Goal: Book appointment/travel/reservation

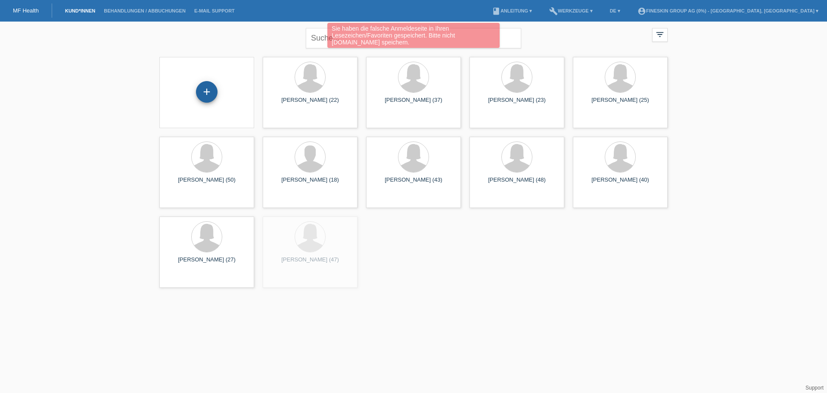
click at [202, 90] on div "+" at bounding box center [207, 92] width 22 height 22
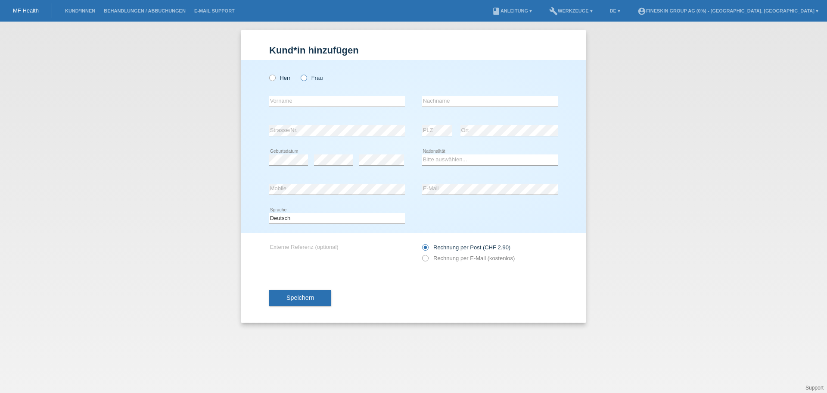
click at [308, 79] on label "Frau" at bounding box center [312, 78] width 22 height 6
click at [306, 79] on input "Frau" at bounding box center [304, 78] width 6 height 6
radio input "true"
click at [301, 102] on input "text" at bounding box center [337, 101] width 136 height 11
type input "[PERSON_NAME]"
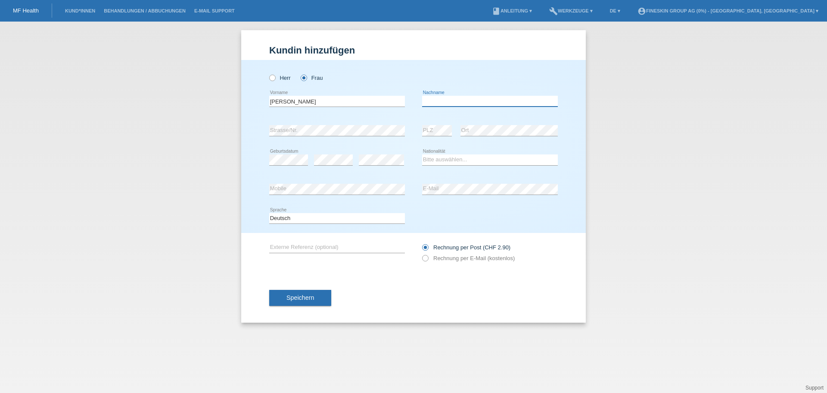
click at [481, 99] on input "text" at bounding box center [490, 101] width 136 height 11
type input "Mathis"
click at [469, 156] on select "Bitte auswählen... Schweiz Deutschland Liechtenstein Österreich ------------ Af…" at bounding box center [490, 159] width 136 height 10
select select "CH"
click at [422, 154] on select "Bitte auswählen... Schweiz Deutschland Liechtenstein Österreich ------------ Af…" at bounding box center [490, 159] width 136 height 10
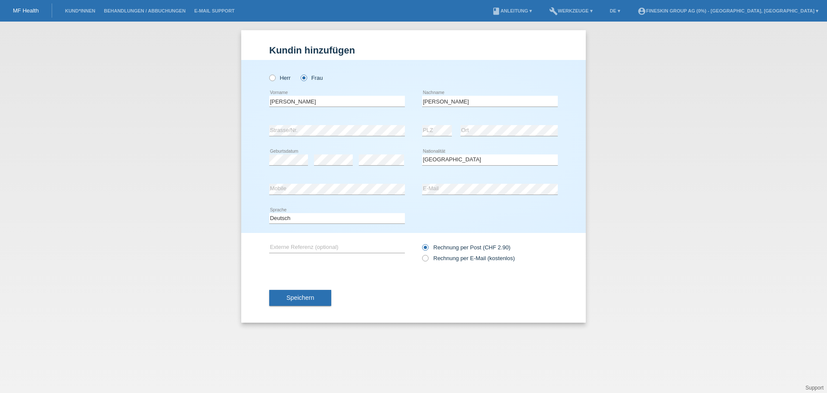
drag, startPoint x: 446, startPoint y: 259, endPoint x: 432, endPoint y: 262, distance: 13.7
click at [446, 259] on label "Rechnung per E-Mail (kostenlos)" at bounding box center [468, 258] width 93 height 6
click at [428, 259] on input "Rechnung per E-Mail (kostenlos)" at bounding box center [425, 260] width 6 height 11
radio input "true"
click at [302, 297] on span "Speichern" at bounding box center [301, 297] width 28 height 7
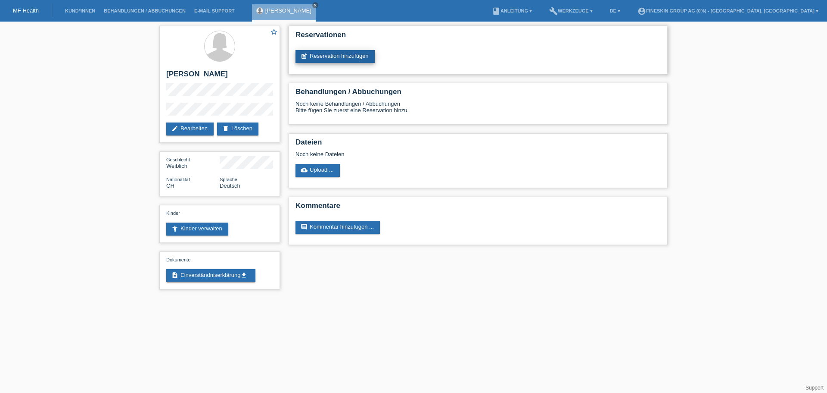
click at [355, 52] on link "post_add Reservation hinzufügen" at bounding box center [335, 56] width 79 height 13
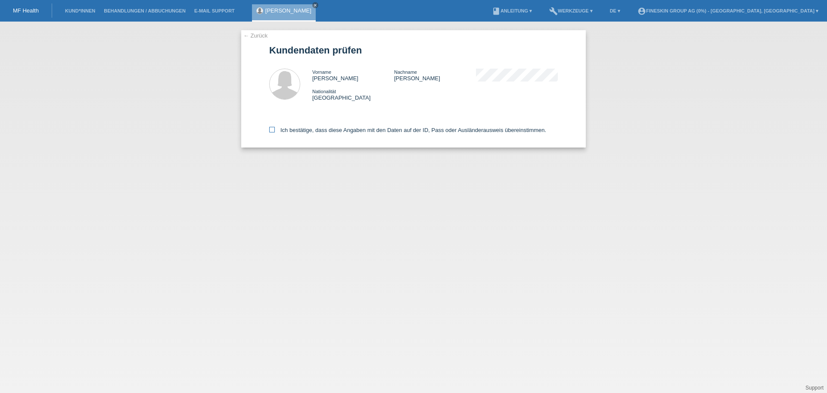
click at [401, 131] on label "Ich bestätige, dass diese Angaben mit den Daten auf der ID, Pass oder Ausländer…" at bounding box center [407, 130] width 277 height 6
click at [275, 131] on input "Ich bestätige, dass diese Angaben mit den Daten auf der ID, Pass oder Ausländer…" at bounding box center [272, 130] width 6 height 6
checkbox input "true"
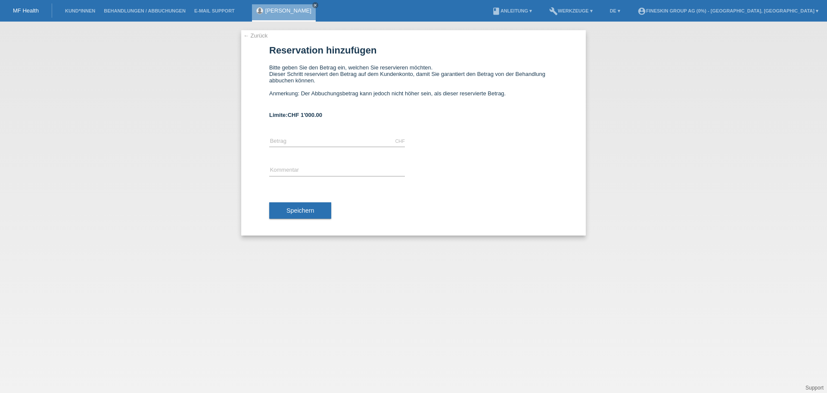
click at [253, 37] on link "← Zurück" at bounding box center [255, 35] width 24 height 6
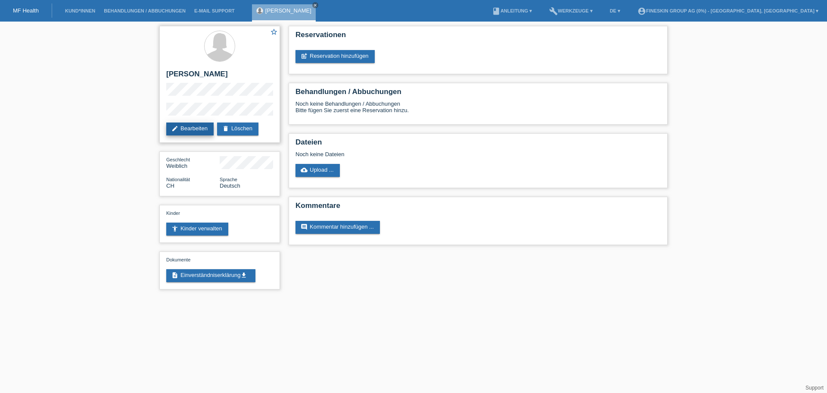
click at [205, 126] on link "edit Bearbeiten" at bounding box center [189, 128] width 47 height 13
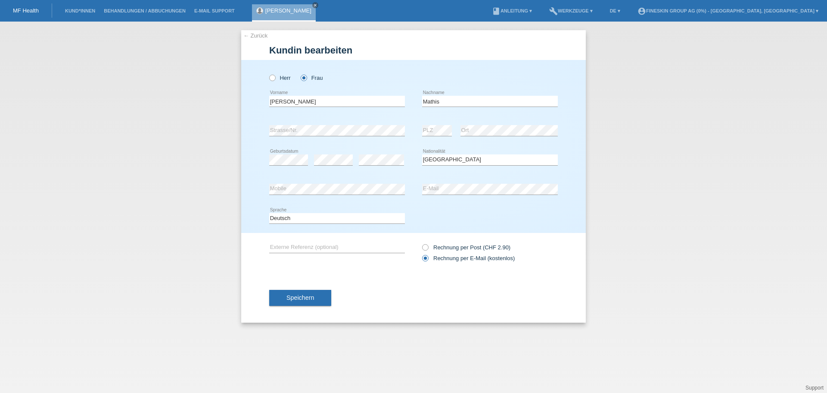
select select "CH"
click at [300, 294] on span "Speichern" at bounding box center [301, 297] width 28 height 7
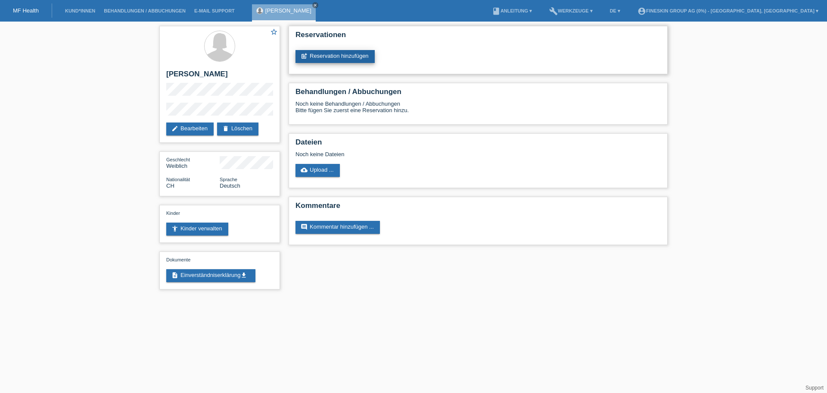
click at [330, 53] on link "post_add Reservation hinzufügen" at bounding box center [335, 56] width 79 height 13
